Goal: Communication & Community: Answer question/provide support

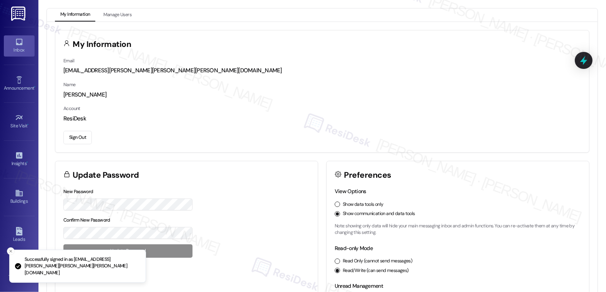
click at [21, 50] on div "Inbox" at bounding box center [19, 50] width 38 height 8
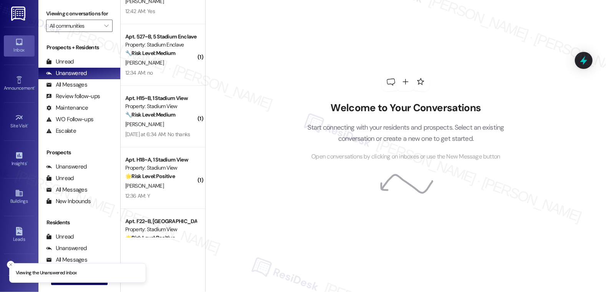
scroll to position [316, 0]
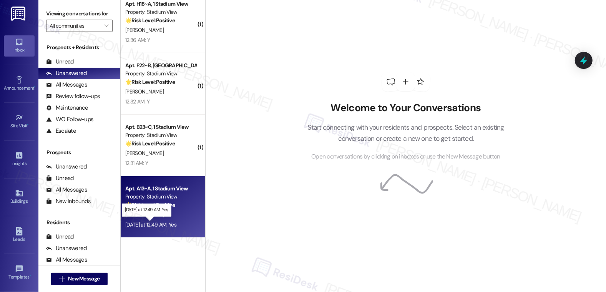
click at [162, 227] on div "[DATE] at 12:49 AM: Yes [DATE] at 12:49 AM: Yes" at bounding box center [150, 224] width 51 height 7
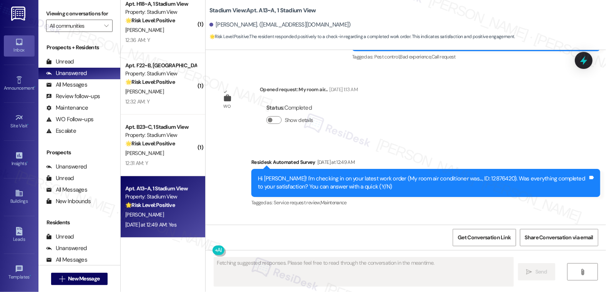
scroll to position [2302, 0]
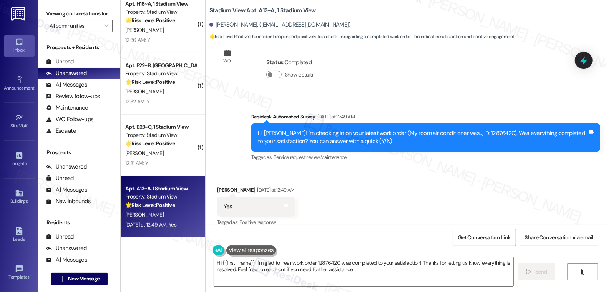
type textarea "Hi {{first_name}}! I'm glad to hear work order 12876420 was completed to your s…"
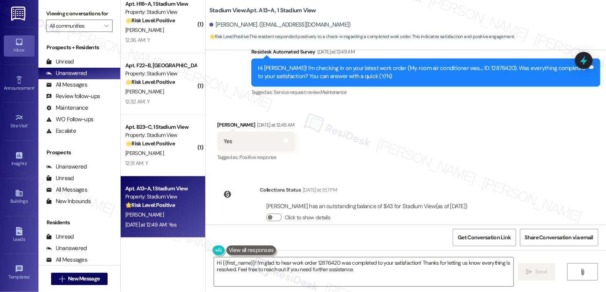
scroll to position [2373, 0]
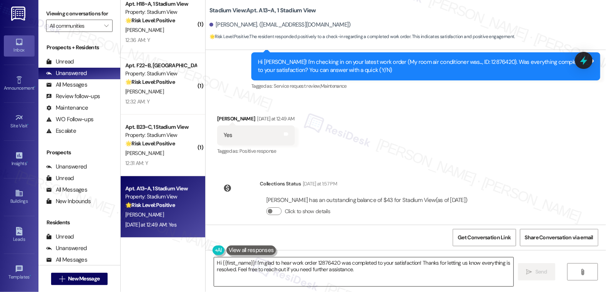
click at [299, 268] on textarea "Hi {{first_name}}! I'm glad to hear work order 12876420 was completed to your s…" at bounding box center [364, 271] width 300 height 29
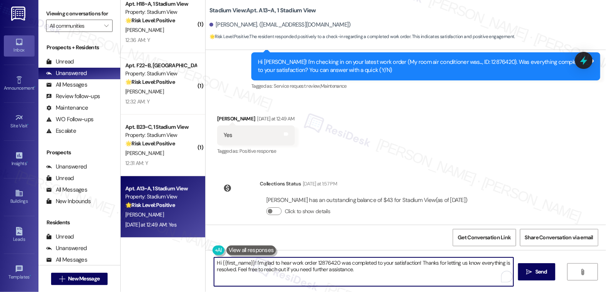
click at [371, 266] on textarea "Hi {{first_name}}! I'm glad to hear work order 12876420 was completed to your s…" at bounding box center [364, 271] width 300 height 29
click at [530, 269] on icon "" at bounding box center [529, 271] width 6 height 6
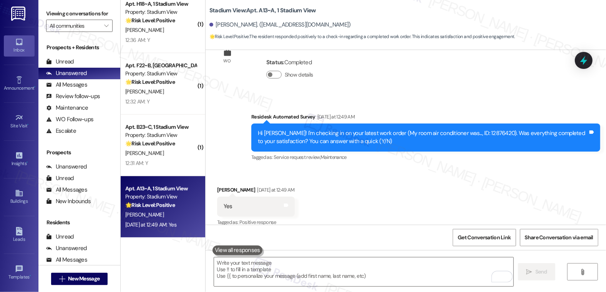
scroll to position [2435, 0]
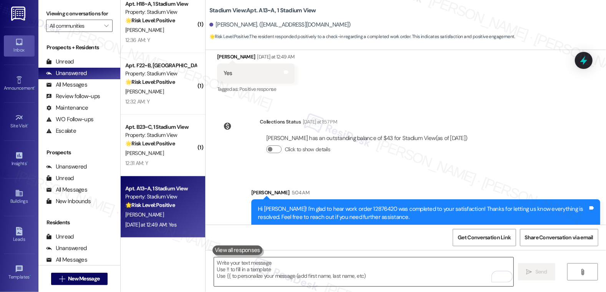
click at [348, 268] on textarea "To enrich screen reader interactions, please activate Accessibility in Grammarl…" at bounding box center [364, 271] width 300 height 29
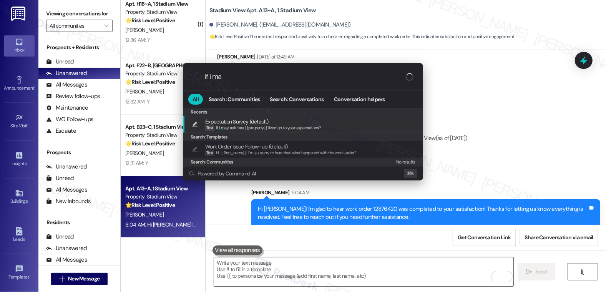
type input "if i may"
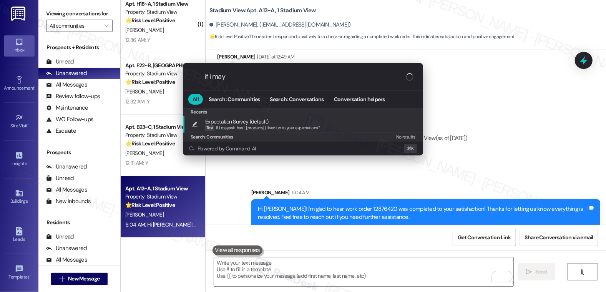
click at [326, 127] on div "Expectation Survey (default) Text If I may ask...has {{property}} lived up to y…" at bounding box center [303, 124] width 225 height 14
type textarea "If I may ask...has {{property}} lived up to your expectations?"
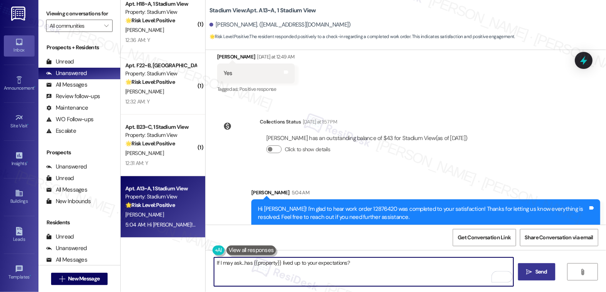
click at [529, 271] on icon "" at bounding box center [529, 271] width 6 height 6
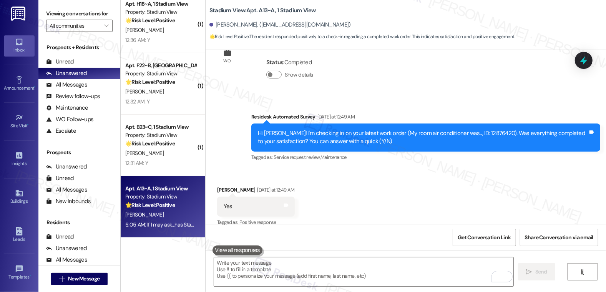
scroll to position [2488, 0]
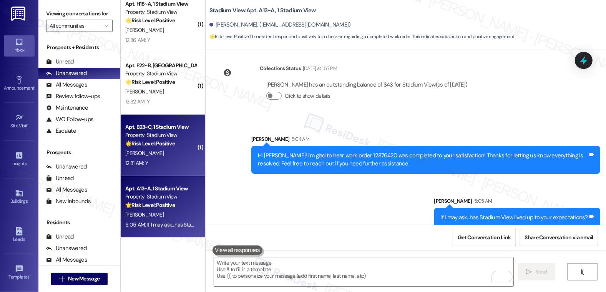
click at [166, 154] on div "A. Miller" at bounding box center [160, 153] width 73 height 10
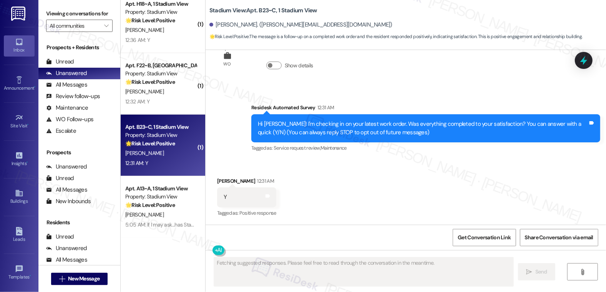
scroll to position [31, 0]
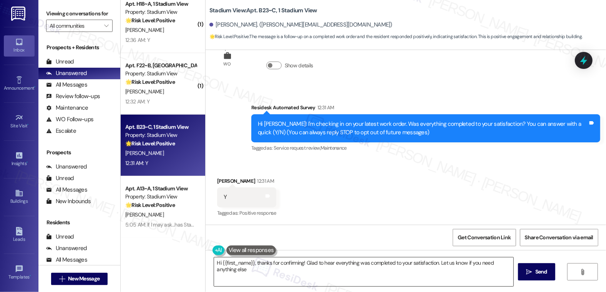
type textarea "Hi {{first_name}}, thanks for confirming! Glad to hear everything was completed…"
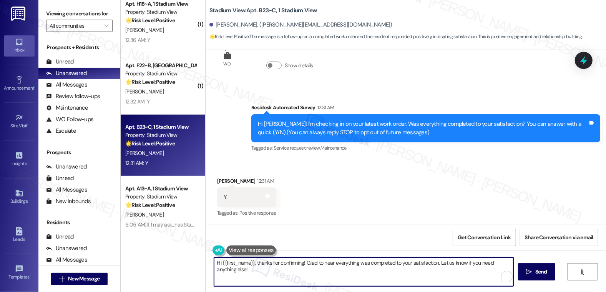
click at [291, 259] on textarea "Hi {{first_name}}, thanks for confirming! Glad to hear everything was completed…" at bounding box center [364, 271] width 300 height 29
click at [290, 275] on textarea "Hi {{first_name}}, thanks for confirming! Glad to hear everything was completed…" at bounding box center [364, 271] width 300 height 29
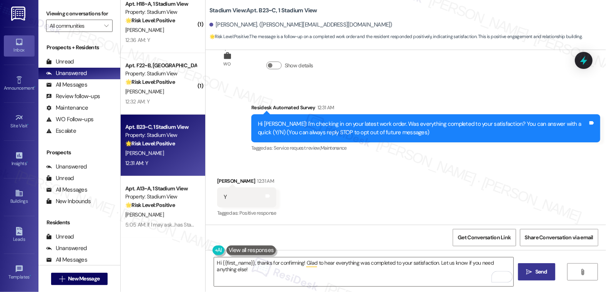
click at [532, 276] on button " Send" at bounding box center [536, 271] width 37 height 17
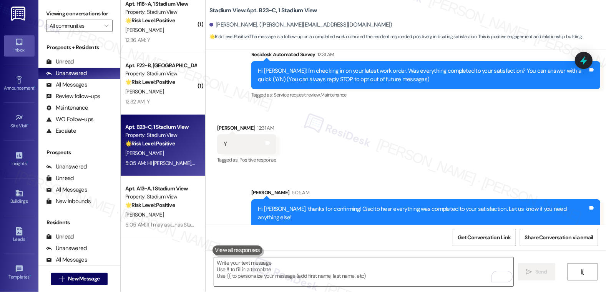
scroll to position [84, 0]
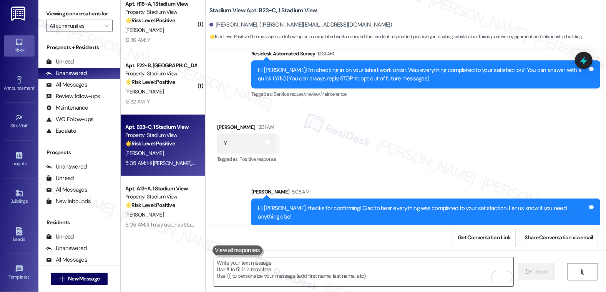
click at [277, 273] on textarea "To enrich screen reader interactions, please activate Accessibility in Grammarl…" at bounding box center [364, 271] width 300 height 29
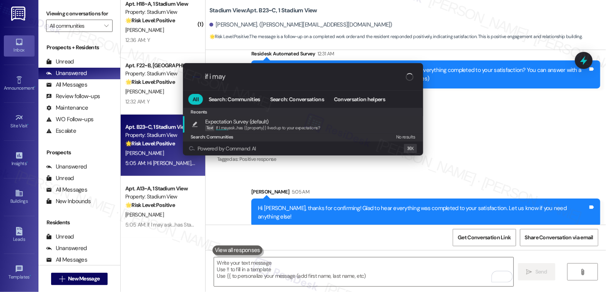
type input "if i may"
click at [280, 116] on div "Recents" at bounding box center [303, 112] width 240 height 8
click at [280, 122] on span "Expectation Survey (default)" at bounding box center [262, 121] width 115 height 8
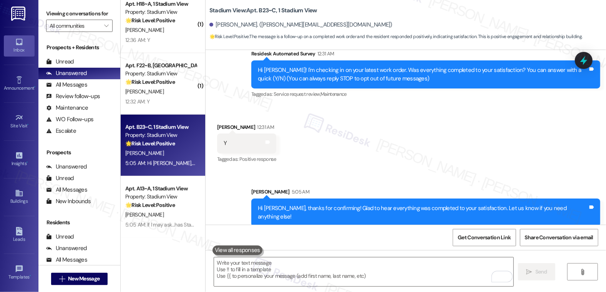
type textarea "If I may ask...has {{property}} lived up to your expectations?"
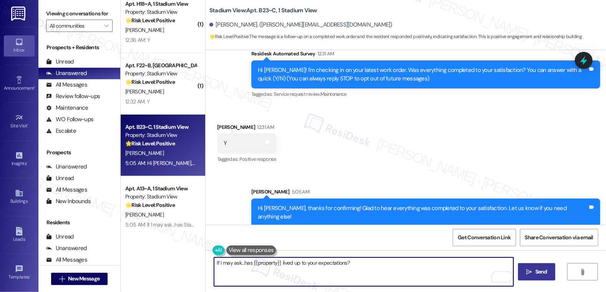
click at [544, 274] on span "Send" at bounding box center [541, 271] width 12 height 8
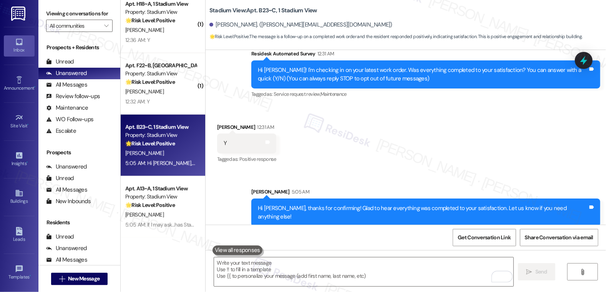
click at [151, 87] on div "J. Armster" at bounding box center [160, 92] width 73 height 10
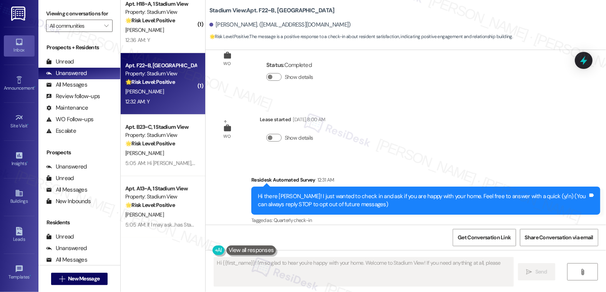
scroll to position [30, 0]
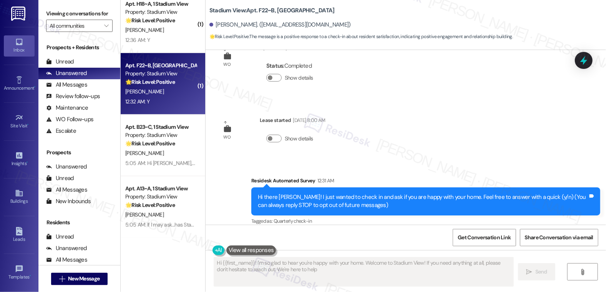
type textarea "Hi {{first_name}}! I'm so glad to hear you're happy with your home. Welcome to …"
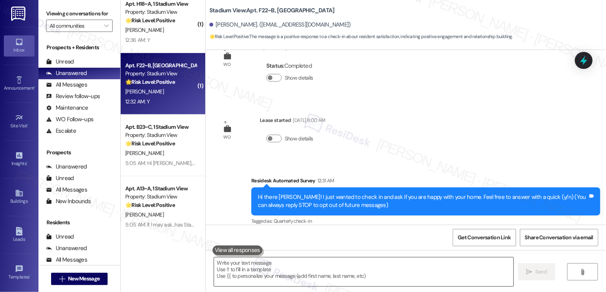
click at [293, 259] on textarea at bounding box center [364, 271] width 300 height 29
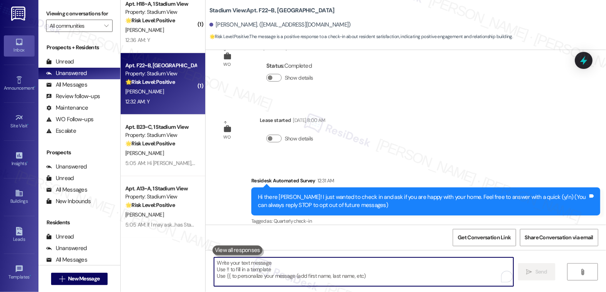
click at [301, 267] on textarea "To enrich screen reader interactions, please activate Accessibility in Grammarl…" at bounding box center [364, 271] width 300 height 29
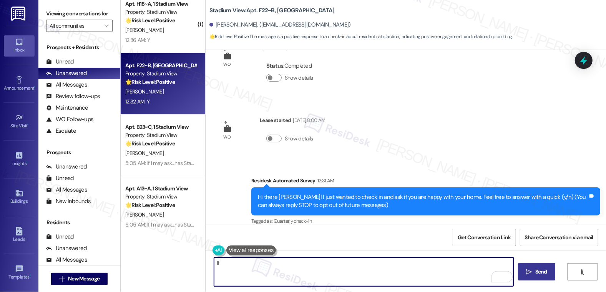
type textarea "I"
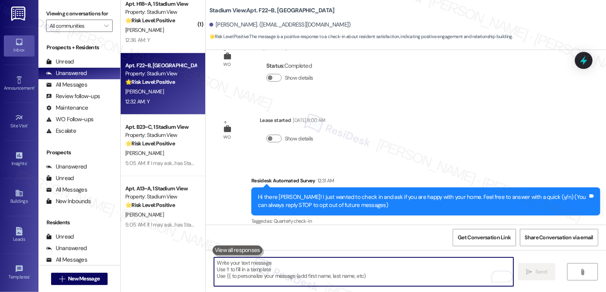
scroll to position [92, 0]
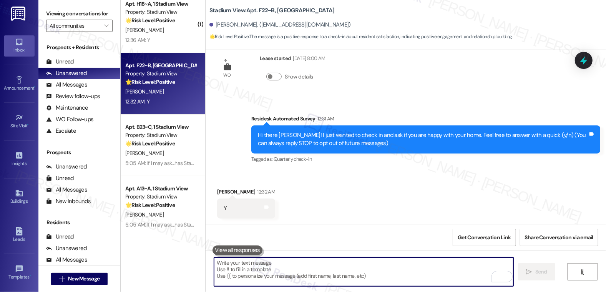
click at [297, 272] on textarea "To enrich screen reader interactions, please activate Accessibility in Grammarl…" at bounding box center [364, 271] width 300 height 29
click at [246, 250] on button at bounding box center [237, 250] width 50 height 10
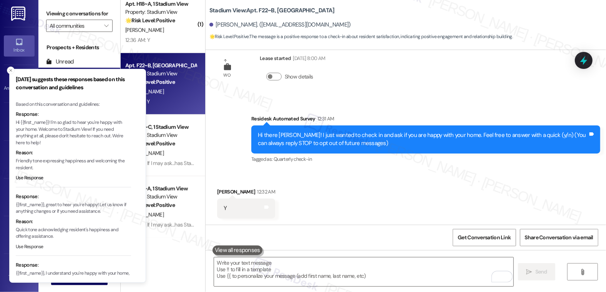
click at [29, 245] on button "Use Response" at bounding box center [30, 246] width 28 height 7
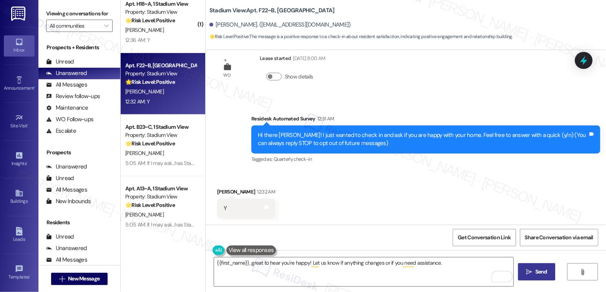
click at [546, 268] on span "Send" at bounding box center [541, 271] width 12 height 8
type textarea "Fetching suggested responses. Please feel free to read through the conversation…"
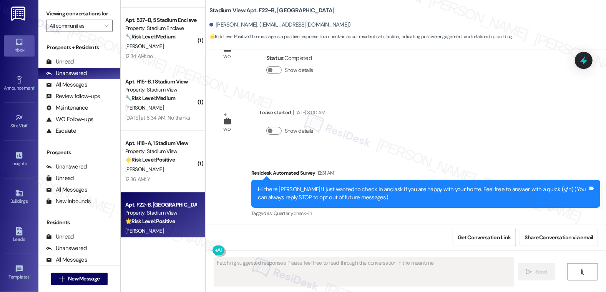
scroll to position [171, 0]
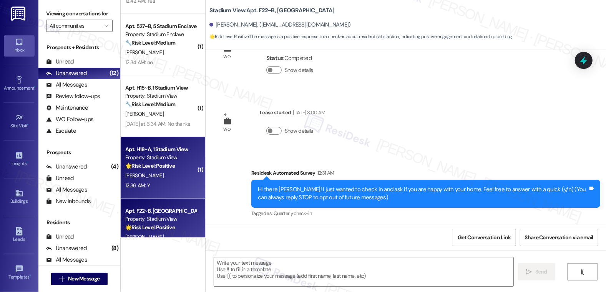
click at [188, 172] on div "[PERSON_NAME]" at bounding box center [160, 176] width 73 height 10
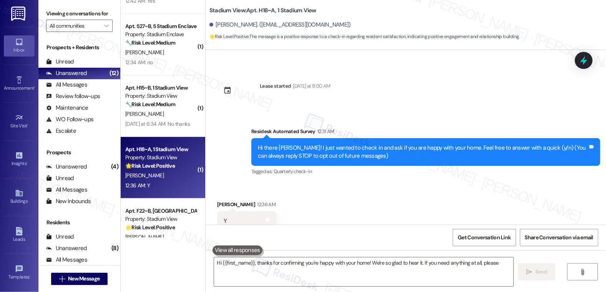
scroll to position [87, 0]
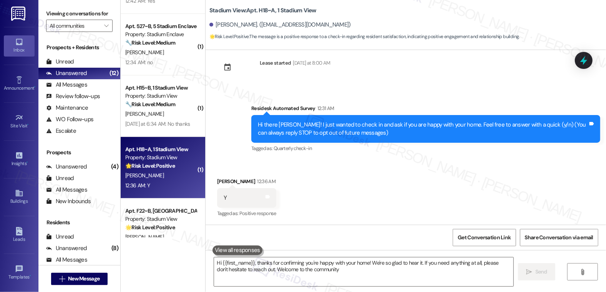
type textarea "Hi {{first_name}}, thanks for confirming you're happy with your home! We're so …"
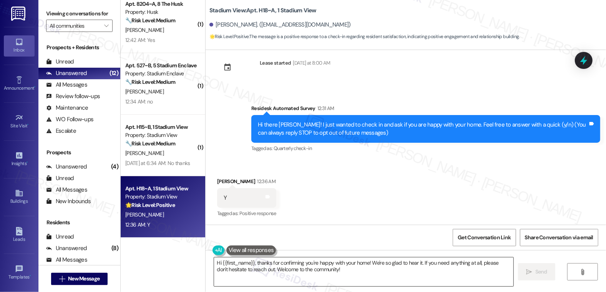
click at [333, 270] on textarea "Hi {{first_name}}, thanks for confirming you're happy with your home! We're so …" at bounding box center [364, 271] width 300 height 29
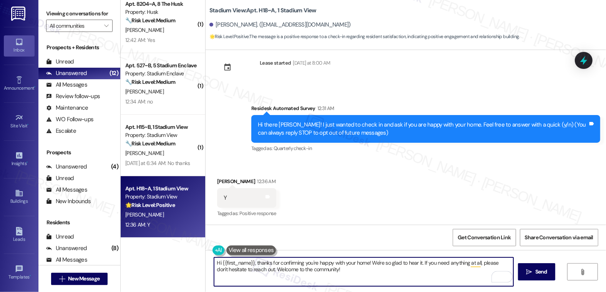
click at [333, 270] on textarea "Hi {{first_name}}, thanks for confirming you're happy with your home! We're so …" at bounding box center [364, 271] width 300 height 29
click at [539, 267] on span "Send" at bounding box center [541, 271] width 12 height 8
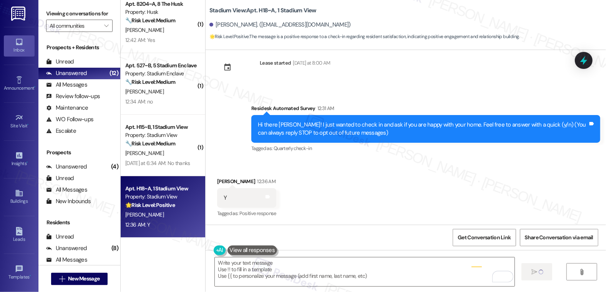
type textarea "Fetching suggested responses. Please feel free to read through the conversation…"
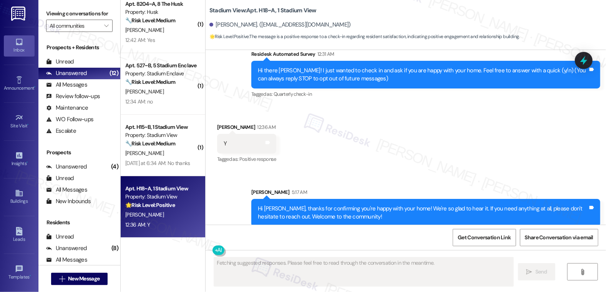
scroll to position [150, 0]
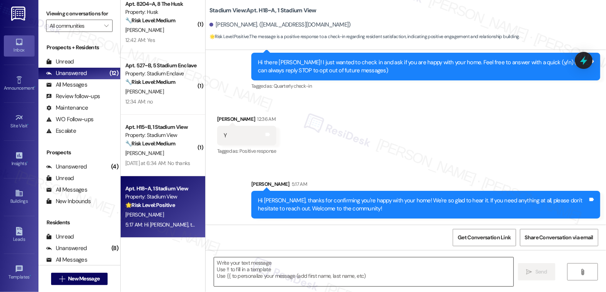
click at [328, 272] on textarea "To enrich screen reader interactions, please activate Accessibility in Grammarl…" at bounding box center [364, 271] width 300 height 29
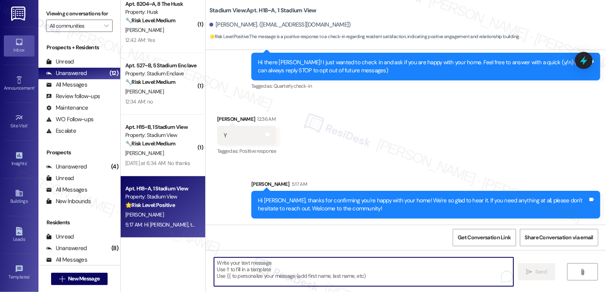
paste textarea "Can I ask a quick favor? If you have a moment, would you mind leaving us a Goog…"
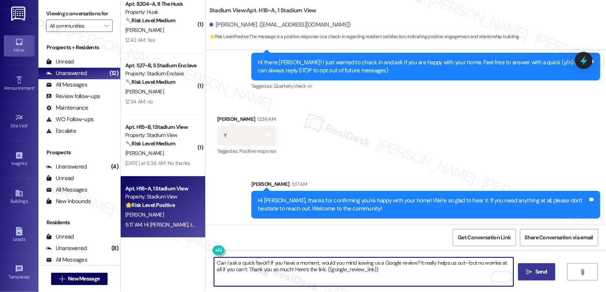
type textarea "Can I ask a quick favor? If you have a moment, would you mind leaving us a Goog…"
click at [530, 268] on icon "" at bounding box center [529, 271] width 6 height 6
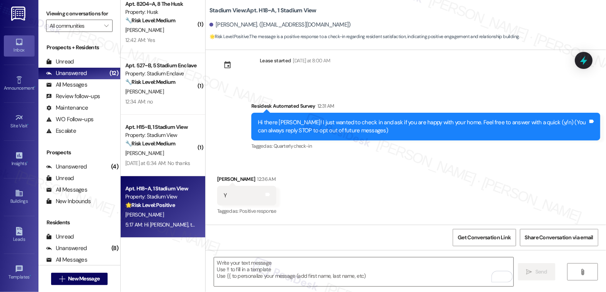
scroll to position [87, 0]
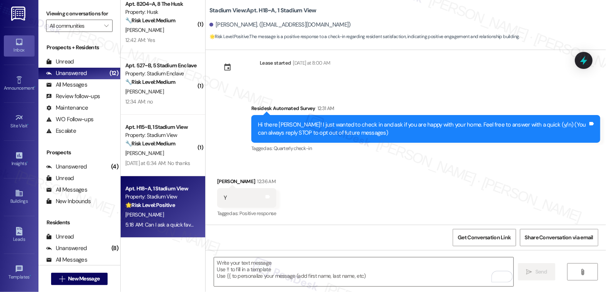
click at [157, 23] on div "🔧 Risk Level: Medium The resident responded positively to a check-in regarding …" at bounding box center [160, 21] width 71 height 8
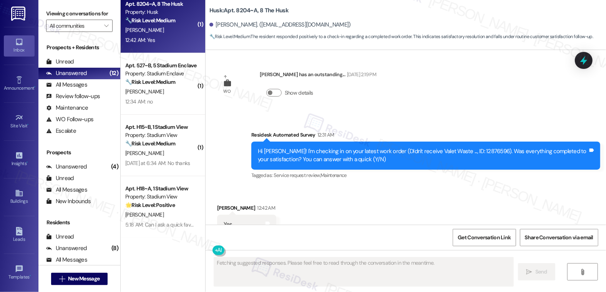
scroll to position [1002, 0]
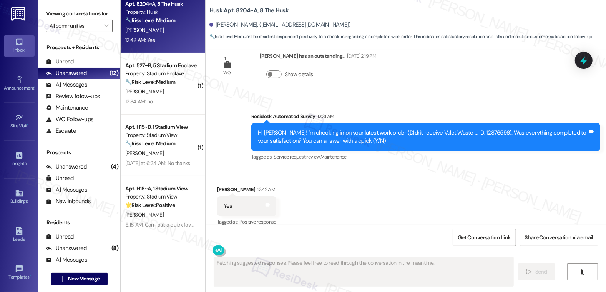
click at [319, 212] on div "Received via SMS Ty Smith 12:42 AM Yes Tags and notes Tagged as: Positive respo…" at bounding box center [406, 200] width 400 height 65
click at [304, 270] on textarea "Fetching suggested responses. Please feel free to read through the conversation…" at bounding box center [364, 271] width 300 height 29
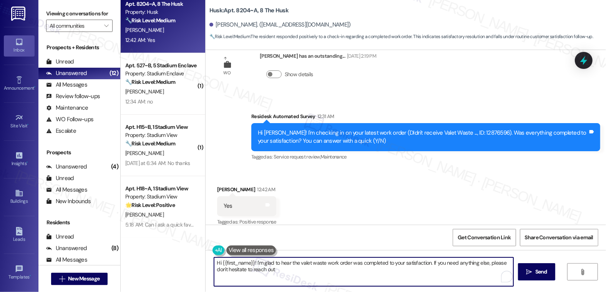
type textarea "Hi {{first_name}}! I'm glad to hear the valet waste work order was completed to…"
click at [312, 270] on textarea "Hi {{first_name}}! I'm glad to hear the valet waste work order was completed to…" at bounding box center [364, 271] width 300 height 29
click at [544, 270] on span "Send" at bounding box center [541, 271] width 12 height 8
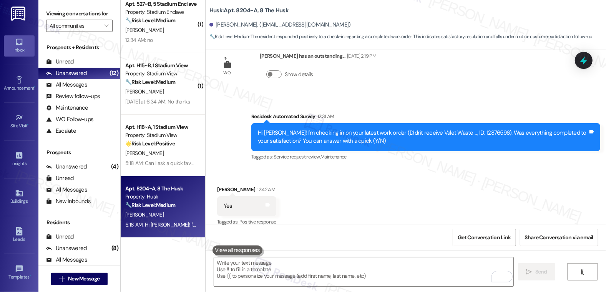
scroll to position [1064, 0]
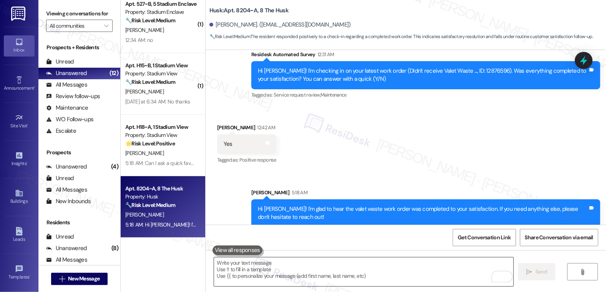
click at [323, 284] on textarea "To enrich screen reader interactions, please activate Accessibility in Grammarl…" at bounding box center [364, 271] width 300 height 29
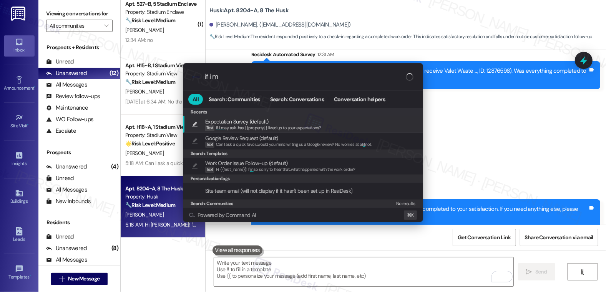
type input "if i ma"
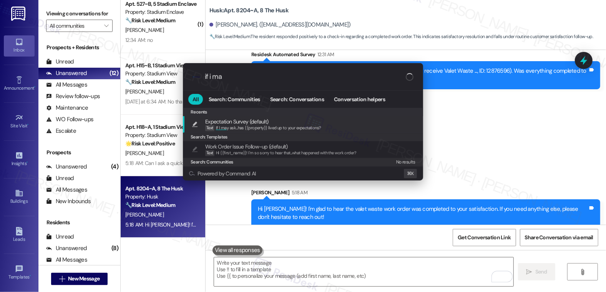
click at [303, 129] on span "If I ma y ask...has {{property}} lived up to your expectations?" at bounding box center [268, 127] width 105 height 5
type textarea "If I may ask...has {{property}} lived up to your expectations?"
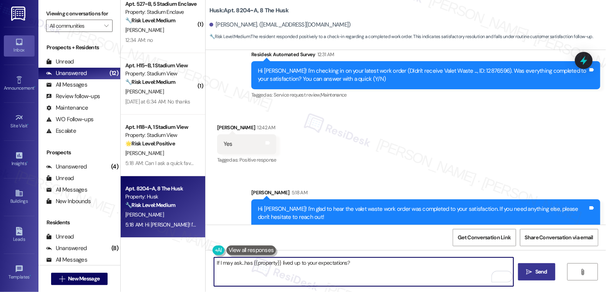
click at [303, 129] on div "Received via SMS Ty Smith 12:42 AM Yes Tags and notes Tagged as: Positive respo…" at bounding box center [406, 138] width 400 height 65
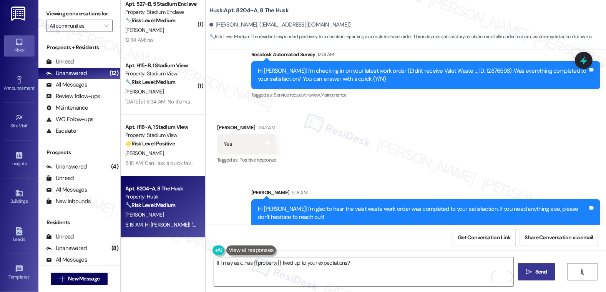
click at [533, 276] on button " Send" at bounding box center [536, 271] width 37 height 17
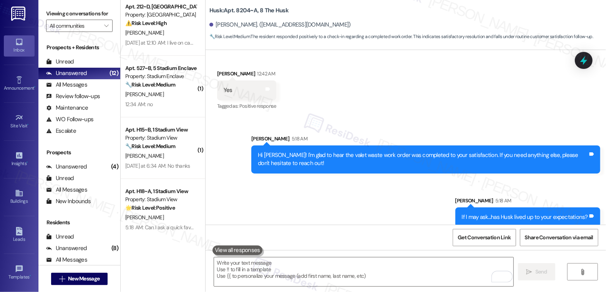
scroll to position [131, 0]
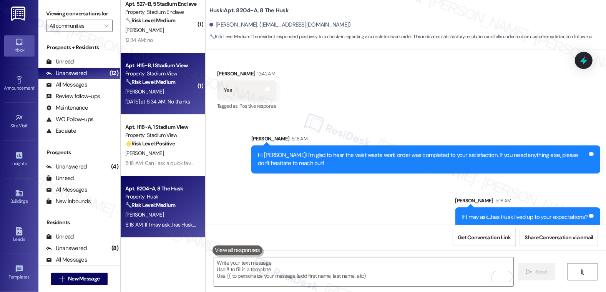
click at [161, 105] on div "Yesterday at 6:34 AM: No thanks Yesterday at 6:34 AM: No thanks" at bounding box center [160, 102] width 73 height 10
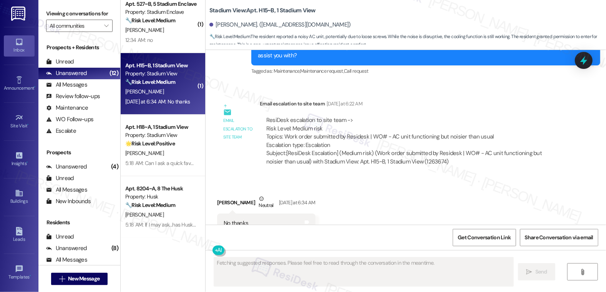
scroll to position [1966, 0]
click at [234, 194] on div "Henry Nguyen Neutral Yesterday at 6:34 AM" at bounding box center [266, 203] width 98 height 19
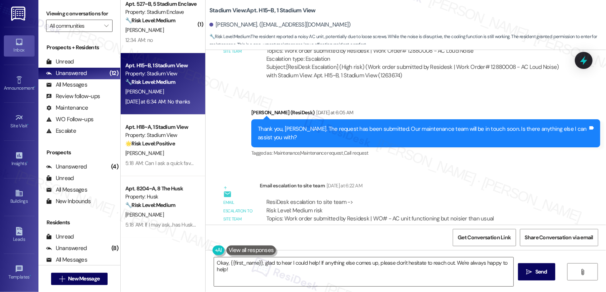
scroll to position [2037, 0]
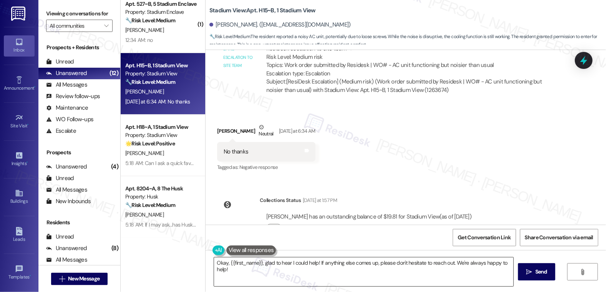
click at [250, 260] on textarea "Okay, {{first_name}}, glad to hear I could help! If anything else comes up, ple…" at bounding box center [364, 271] width 300 height 29
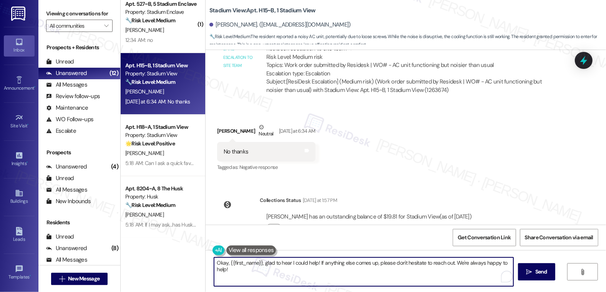
click at [250, 260] on textarea "Okay, {{first_name}}, glad to hear I could help! If anything else comes up, ple…" at bounding box center [364, 271] width 300 height 29
type textarea "Alright. Feel free to reach out if you need further assistance."
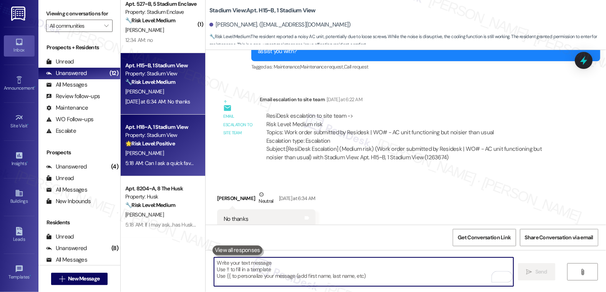
scroll to position [1966, 0]
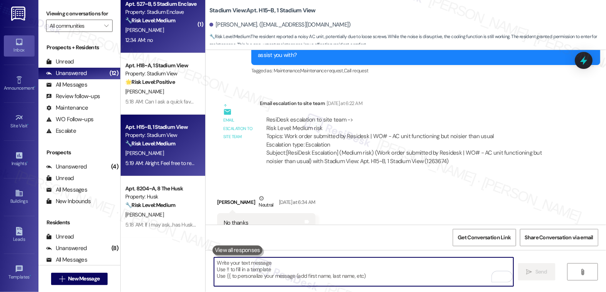
click at [140, 24] on div "🔧 Risk Level: Medium The resident responded negatively to a work order satisfac…" at bounding box center [160, 21] width 71 height 8
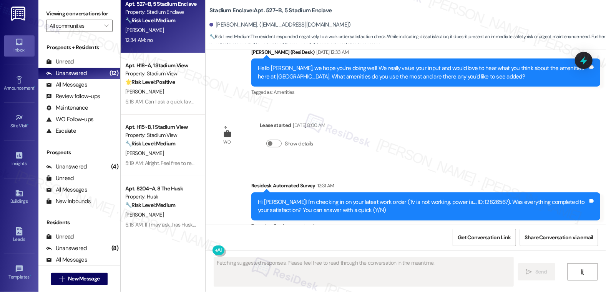
scroll to position [2390, 0]
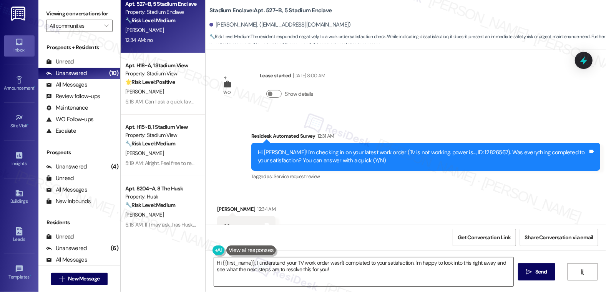
click at [293, 269] on textarea "Hi {{first_name}}, I understand your TV work order wasn't completed to your sat…" at bounding box center [364, 271] width 300 height 29
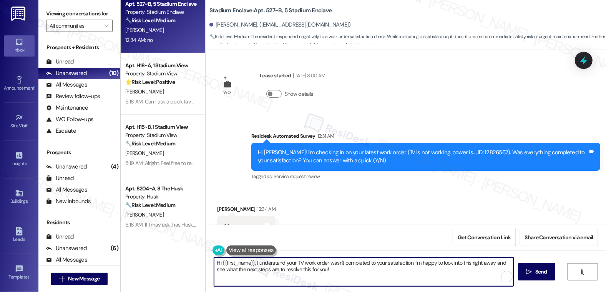
click at [293, 269] on textarea "Hi {{first_name}}, I understand your TV work order wasn't completed to your sat…" at bounding box center [364, 271] width 300 height 29
paste textarea "! I'm sorry to hear that the request hasn't been resolved yet. Has the maintena…"
type textarea "Hi {{first_name}}! I'm sorry to hear that the request hasn't been resolved yet.…"
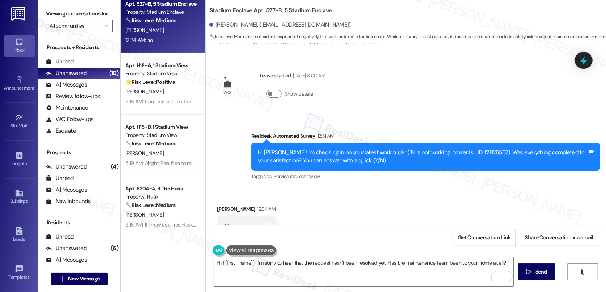
click at [540, 272] on span "Send" at bounding box center [541, 271] width 12 height 8
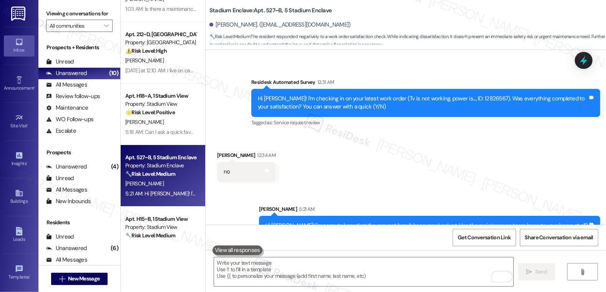
scroll to position [0, 0]
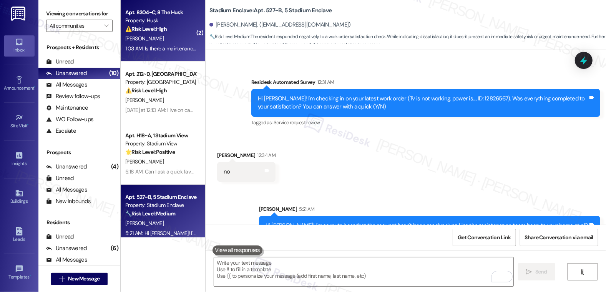
click at [163, 27] on strong "⚠️ Risk Level: High" at bounding box center [145, 28] width 41 height 7
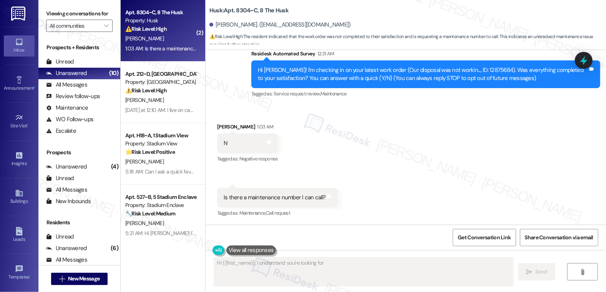
scroll to position [142, 0]
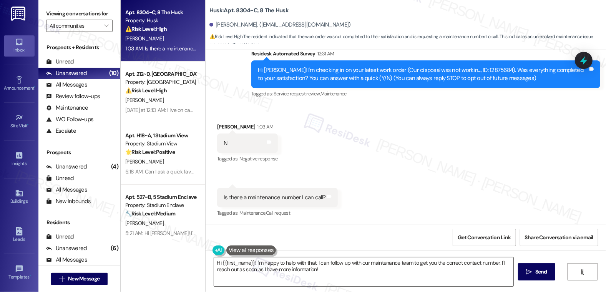
click at [281, 264] on textarea "Hi {{first_name}}! I'm happy to help with that. I can follow up with our mainte…" at bounding box center [364, 271] width 300 height 29
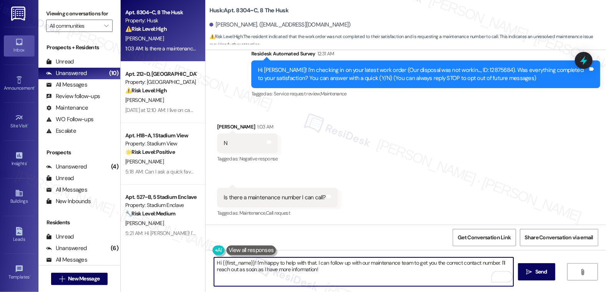
drag, startPoint x: 261, startPoint y: 263, endPoint x: 321, endPoint y: 264, distance: 59.9
click at [321, 264] on textarea "Hi {{first_name}}! I'm happy to help with that. I can follow up with our mainte…" at bounding box center [364, 271] width 300 height 29
click at [318, 273] on textarea "Hi {{first_name}}! I'm happy to help with that. I can follow up with our mainte…" at bounding box center [364, 271] width 300 height 29
drag, startPoint x: 313, startPoint y: 263, endPoint x: 497, endPoint y: 265, distance: 183.2
click at [497, 265] on textarea "Hi {{first_name}}! I'm happy to help with that. I can follow up with our mainte…" at bounding box center [364, 271] width 300 height 29
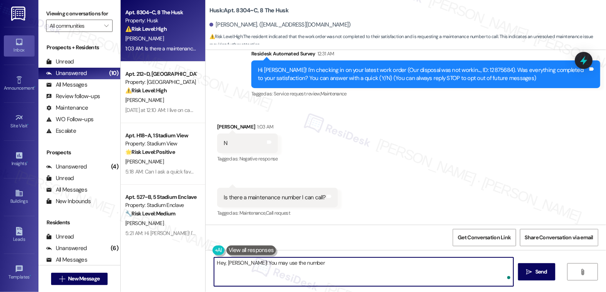
paste textarea "p. 828.293.4665"
click at [302, 262] on textarea "Hey, Peyton! You may use the number p. 828.293.4665" at bounding box center [364, 271] width 300 height 29
type textarea "Hey, [PERSON_NAME]! You may use the number 828.293.4665"
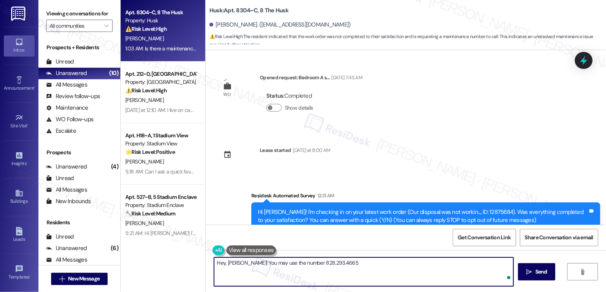
scroll to position [142, 0]
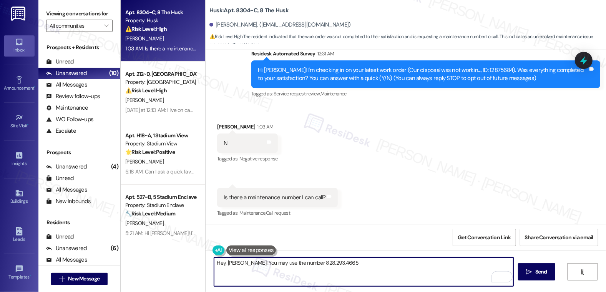
click at [337, 266] on textarea "Hey, [PERSON_NAME]! You may use the number 828.293.4665" at bounding box center [364, 271] width 300 height 29
type textarea "Hey, [PERSON_NAME]! You may use the number 828.293.4665"
click at [543, 273] on span "Send" at bounding box center [541, 271] width 12 height 8
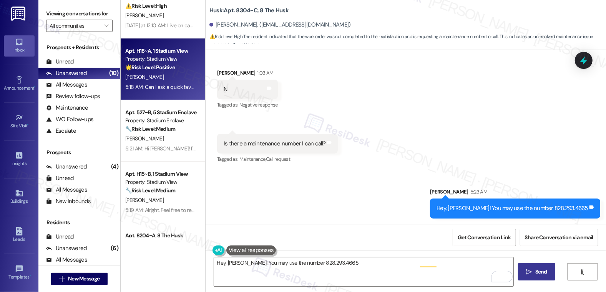
scroll to position [0, 0]
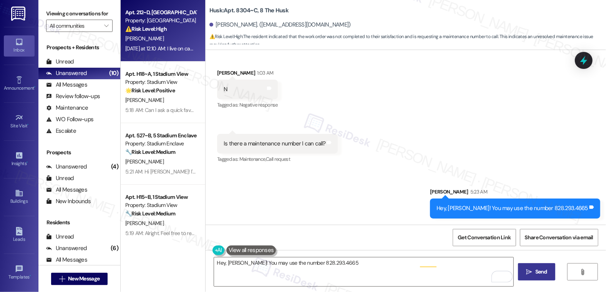
click at [145, 40] on div "[PERSON_NAME]" at bounding box center [160, 39] width 73 height 10
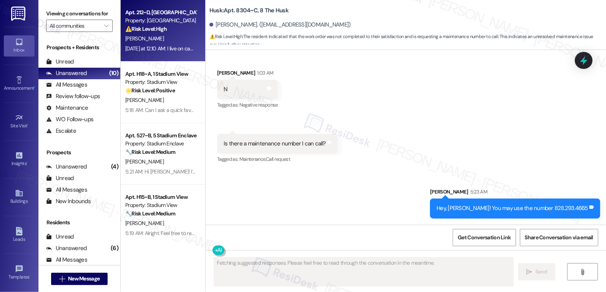
click at [145, 40] on div "[PERSON_NAME]" at bounding box center [160, 39] width 73 height 10
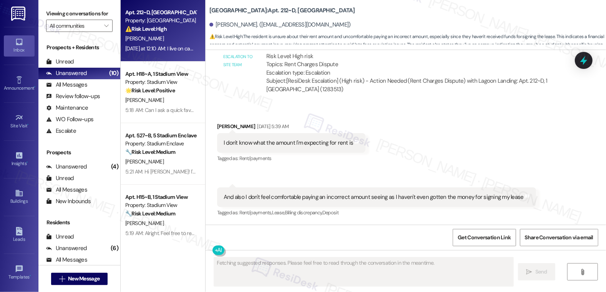
scroll to position [2431, 0]
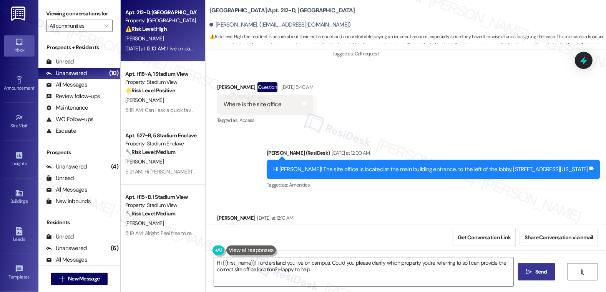
type textarea "Hi {{first_name}}! I understand you live on campus. Could you please clarify wh…"
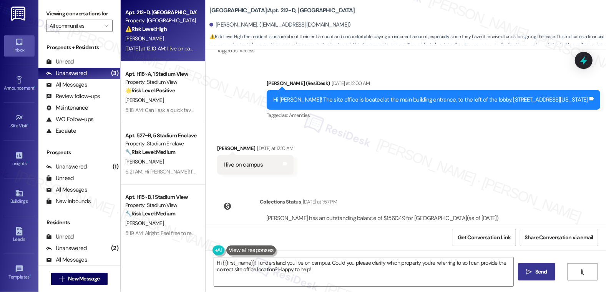
scroll to position [2503, 0]
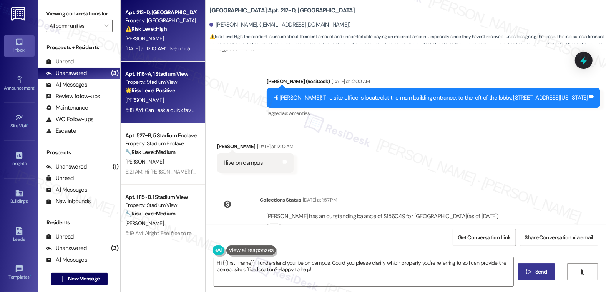
click at [167, 94] on div "🌟 Risk Level: Positive The message is a positive response to a check-in regardi…" at bounding box center [160, 90] width 71 height 8
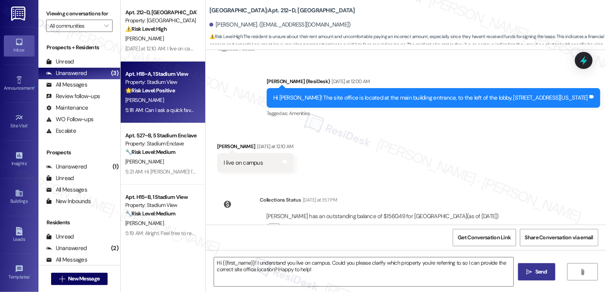
type textarea "Fetching suggested responses. Please feel free to read through the conversation…"
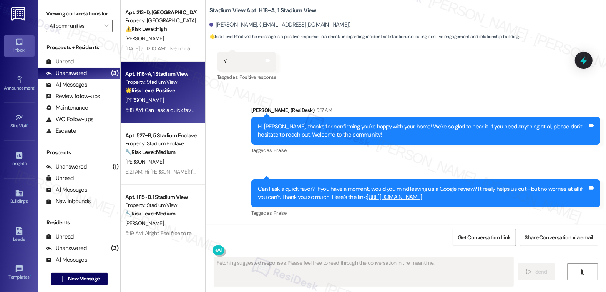
scroll to position [223, 0]
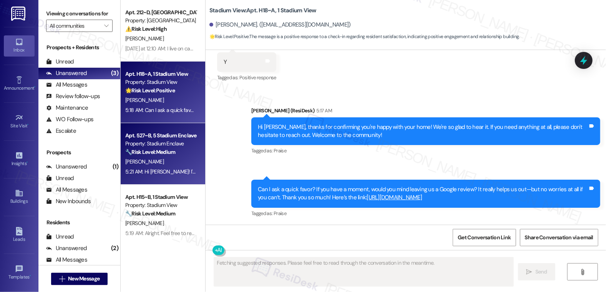
click at [159, 135] on div "Apt. 527~B, 5 Stadium Enclave" at bounding box center [160, 135] width 71 height 8
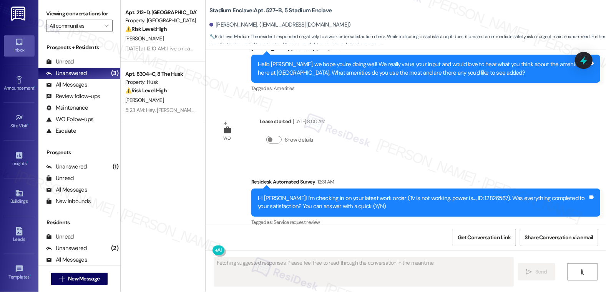
scroll to position [2390, 0]
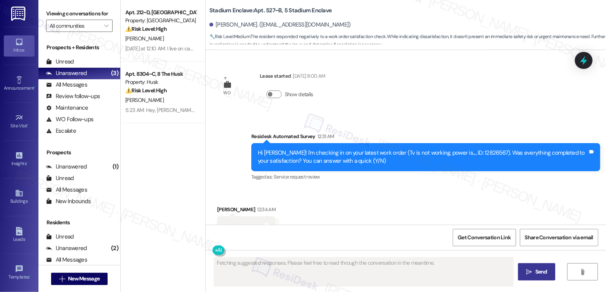
click at [181, 86] on div "Property: Husk" at bounding box center [160, 82] width 71 height 8
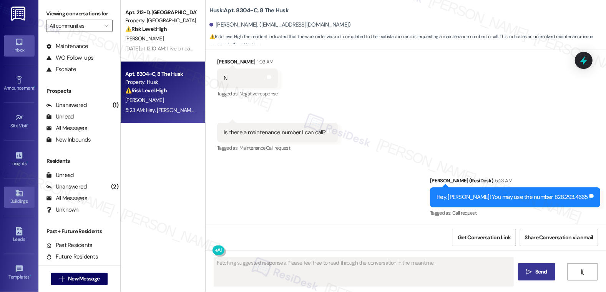
scroll to position [62, 0]
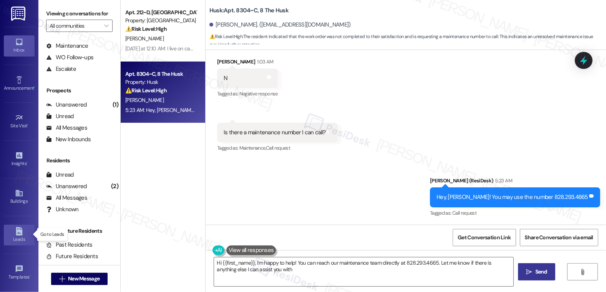
type textarea "Hi {{first_name}}, I'm happy to help! You can reach our maintenance team direct…"
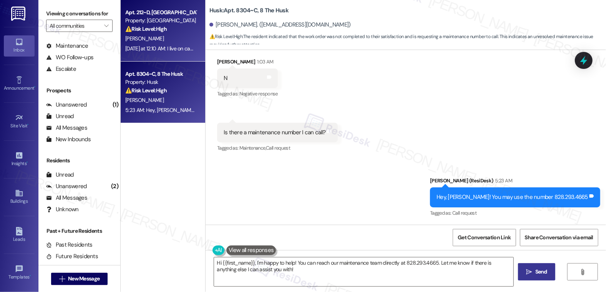
click at [166, 54] on div "Apt. 212~D, 1 Lagoon Landing Property: Lagoon Landing ⚠️ Risk Level: High The r…" at bounding box center [163, 30] width 85 height 61
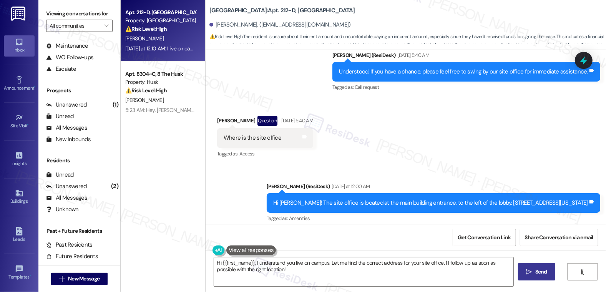
scroll to position [2503, 0]
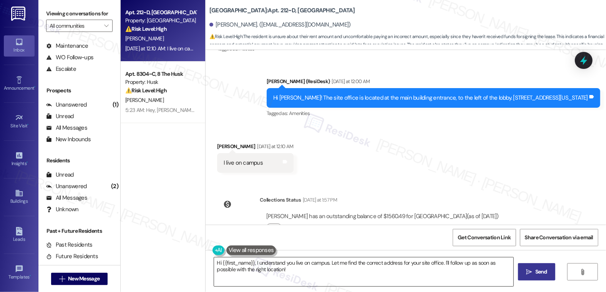
click at [280, 265] on textarea "Hi {{first_name}}, I understand you live on campus. Let me find the correct add…" at bounding box center [364, 271] width 300 height 29
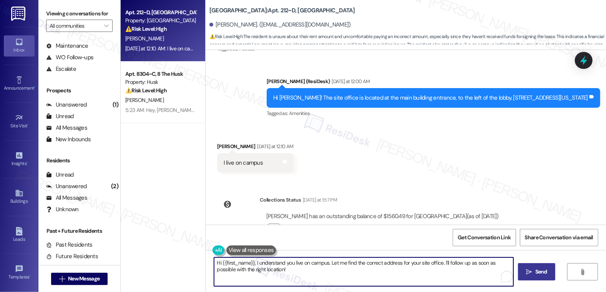
click at [280, 265] on textarea "Hi {{first_name}}, I understand you live on campus. Let me find the correct add…" at bounding box center [364, 271] width 300 height 29
click at [281, 265] on textarea "Hi {{first_name}}, I understand you live on campus. Let me find the correct add…" at bounding box center [364, 271] width 300 height 29
type textarea "Hi {{first_name}}, I understand Hi you live on campus. Let me find the correct …"
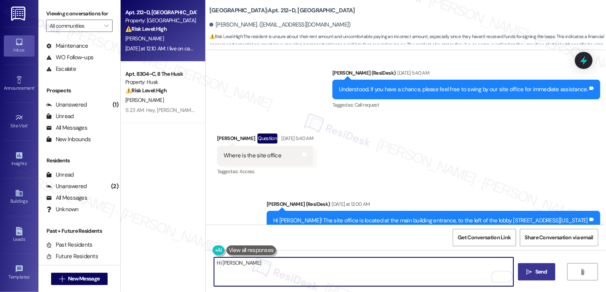
scroll to position [2381, 0]
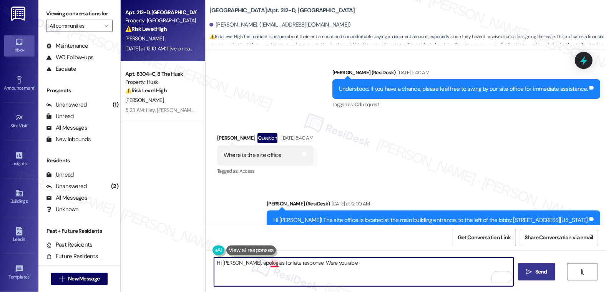
click at [272, 262] on textarea "Hi [PERSON_NAME], apologies for late response. Were you able" at bounding box center [364, 271] width 300 height 29
click at [347, 260] on textarea "Hi [PERSON_NAME], apologies for the late response. Were you able" at bounding box center [364, 271] width 300 height 29
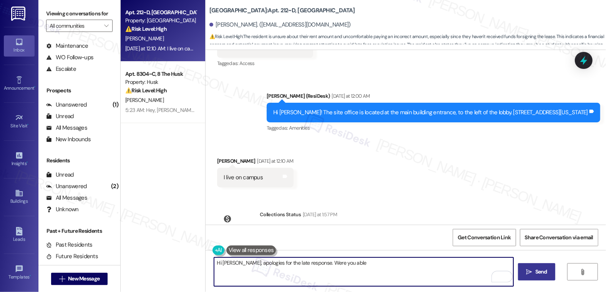
scroll to position [2503, 0]
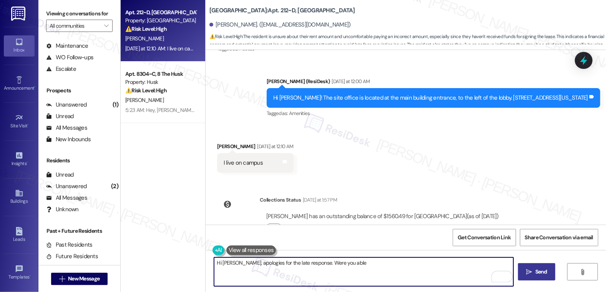
drag, startPoint x: 240, startPoint y: 264, endPoint x: 280, endPoint y: 265, distance: 39.6
click at [240, 264] on textarea "Hi [PERSON_NAME], apologies for the late response. Were you able" at bounding box center [364, 271] width 300 height 29
click at [376, 265] on textarea "Hi [PERSON_NAME], apologies for the late response. Were you able" at bounding box center [364, 271] width 300 height 29
drag, startPoint x: 370, startPoint y: 264, endPoint x: 305, endPoint y: 266, distance: 65.3
click at [305, 266] on textarea "Hi [PERSON_NAME], apologies for the late response. Were you able" at bounding box center [364, 271] width 300 height 29
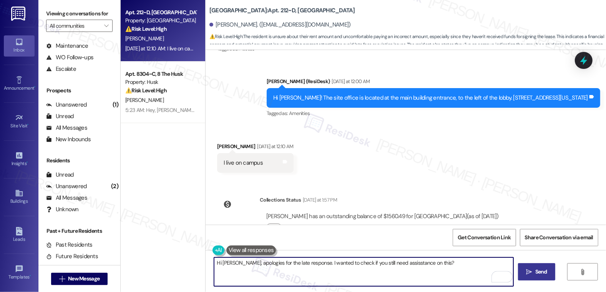
type textarea "Hi [PERSON_NAME], apologies for the late response. I wanted to check if you sti…"
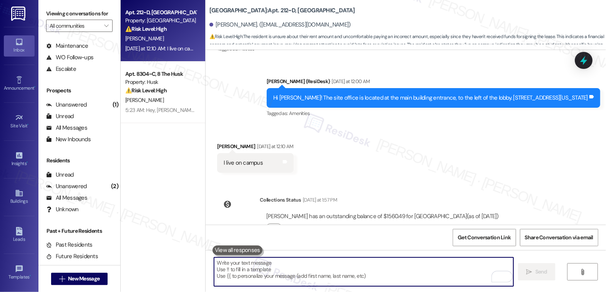
paste textarea "Hi [PERSON_NAME], apologies for the delayed response. I just wanted to check if…"
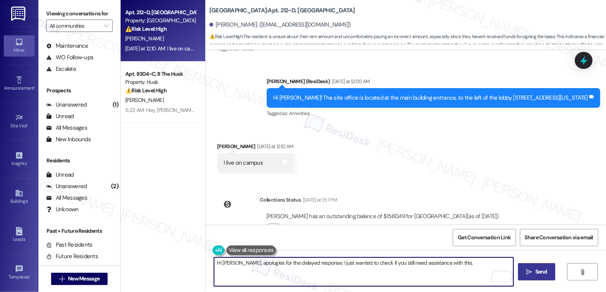
type textarea "Hi [PERSON_NAME], apologies for the delayed response. I just wanted to check if…"
click at [535, 273] on span "Send" at bounding box center [541, 271] width 12 height 8
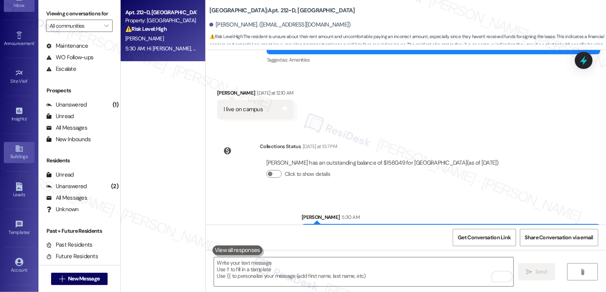
scroll to position [74, 0]
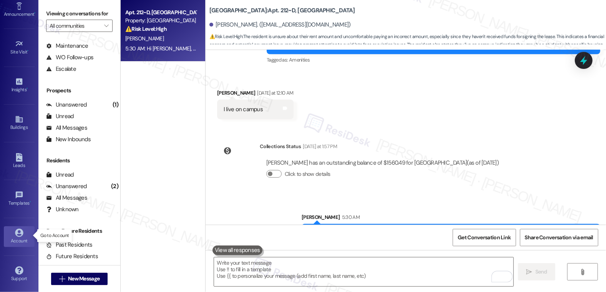
click at [23, 237] on div "Account" at bounding box center [19, 241] width 38 height 8
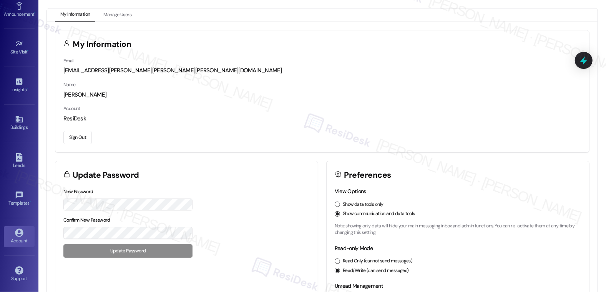
click at [73, 136] on button "Sign Out" at bounding box center [77, 137] width 28 height 13
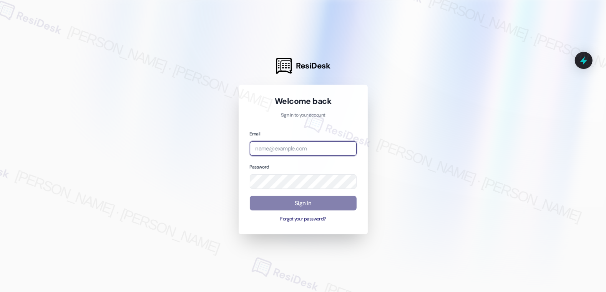
click at [276, 144] on input "email" at bounding box center [303, 148] width 107 height 15
type input "[EMAIL_ADDRESS][PERSON_NAME][PERSON_NAME][PERSON_NAME][PERSON_NAME][DOMAIN_NAME]"
